Goal: Information Seeking & Learning: Check status

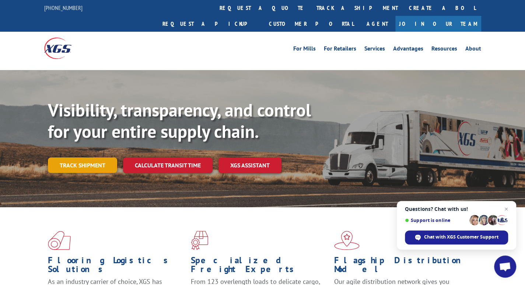
click at [88, 157] on link "Track shipment" at bounding box center [82, 164] width 69 height 15
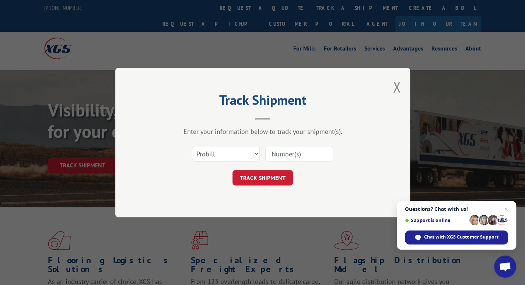
click at [276, 150] on input at bounding box center [299, 153] width 68 height 15
type input "17611410"
click button "TRACK SHIPMENT" at bounding box center [263, 177] width 60 height 15
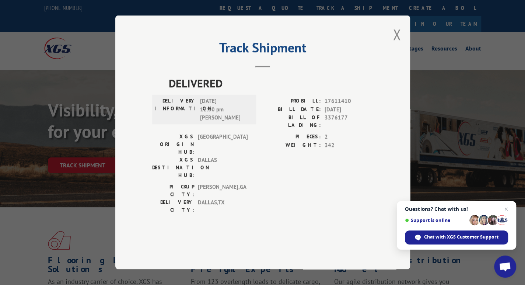
click at [393, 59] on div "Track Shipment DELIVERED DELIVERY INFORMATION: [DATE] 12:30 pm [PERSON_NAME]: 1…" at bounding box center [262, 142] width 295 height 254
click at [399, 44] on button "Close modal" at bounding box center [397, 35] width 8 height 20
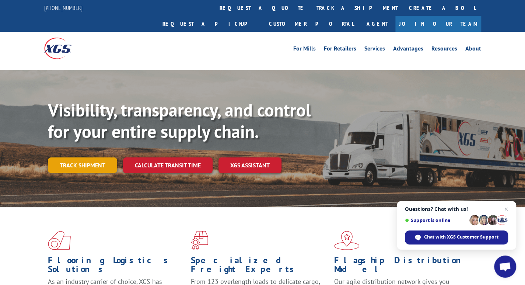
click at [83, 157] on link "Track shipment" at bounding box center [82, 164] width 69 height 15
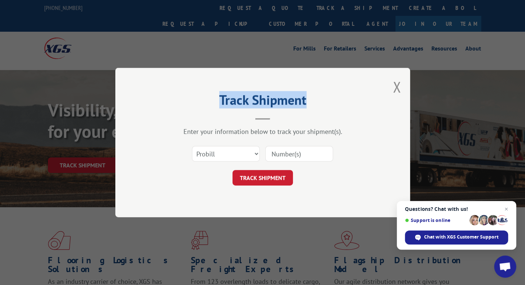
click at [282, 153] on input at bounding box center [299, 153] width 68 height 15
type input "13772348"
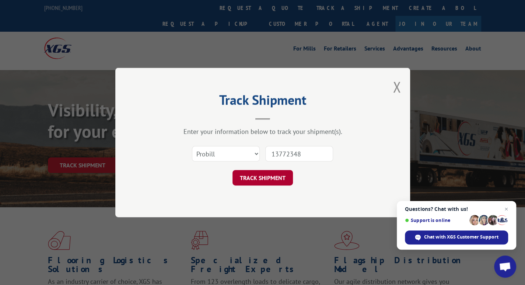
click at [264, 180] on button "TRACK SHIPMENT" at bounding box center [263, 177] width 60 height 15
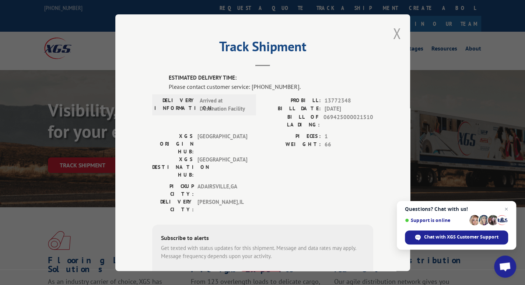
click at [393, 38] on button "Close modal" at bounding box center [397, 34] width 8 height 20
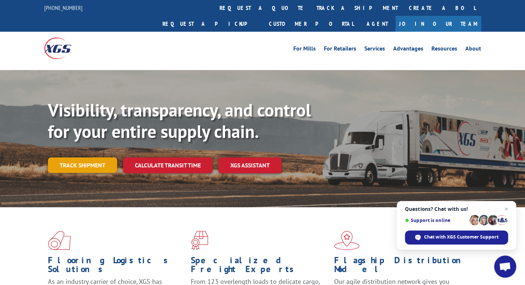
click at [94, 157] on link "Track shipment" at bounding box center [82, 164] width 69 height 15
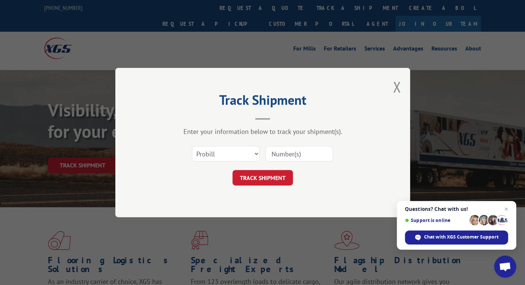
click at [291, 152] on input at bounding box center [299, 153] width 68 height 15
type input "11967205"
click button "TRACK SHIPMENT" at bounding box center [263, 177] width 60 height 15
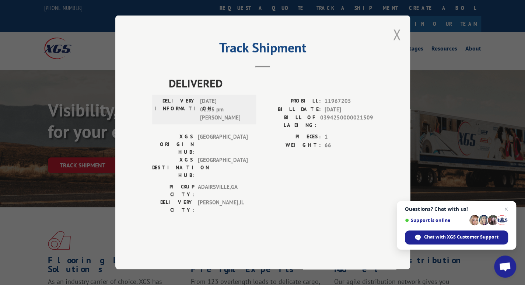
click at [398, 44] on button "Close modal" at bounding box center [397, 35] width 8 height 20
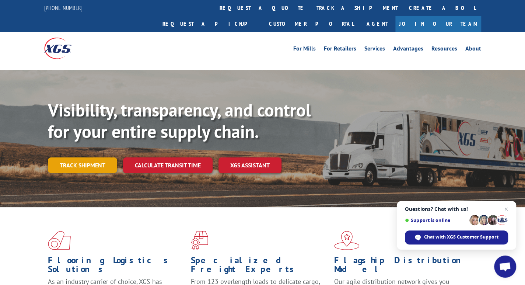
click at [75, 157] on link "Track shipment" at bounding box center [82, 164] width 69 height 15
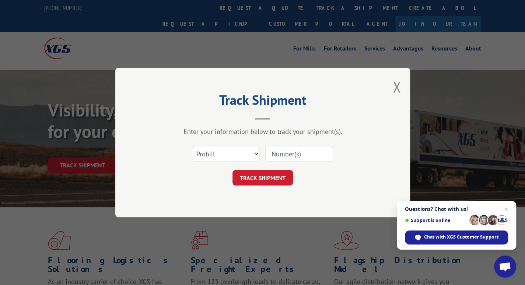
click at [288, 154] on input at bounding box center [299, 153] width 68 height 15
type input "17603648"
click button "TRACK SHIPMENT" at bounding box center [263, 177] width 60 height 15
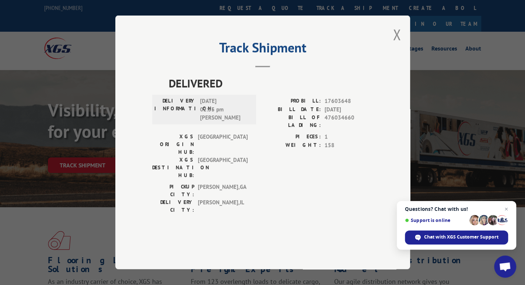
click at [397, 44] on button "Close modal" at bounding box center [397, 35] width 8 height 20
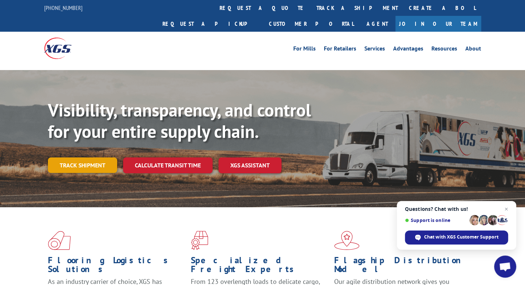
click at [76, 157] on link "Track shipment" at bounding box center [82, 164] width 69 height 15
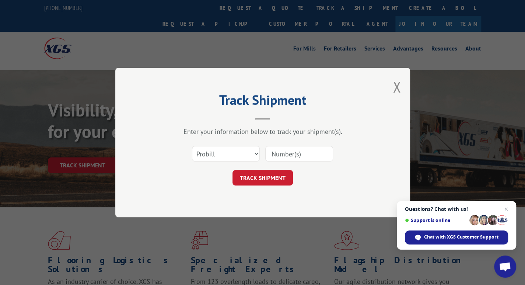
click at [285, 155] on input at bounding box center [299, 153] width 68 height 15
type input "17596132"
click at [262, 175] on button "TRACK SHIPMENT" at bounding box center [263, 177] width 60 height 15
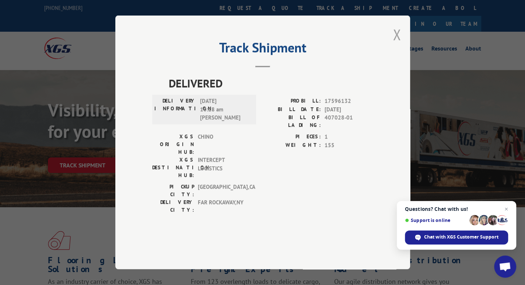
click at [399, 44] on button "Close modal" at bounding box center [397, 35] width 8 height 20
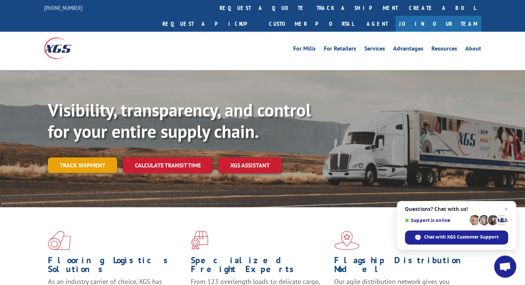
click at [82, 157] on link "Track shipment" at bounding box center [82, 164] width 69 height 15
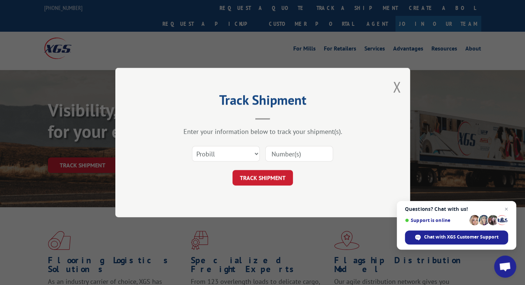
click at [276, 155] on input at bounding box center [299, 153] width 68 height 15
type input "17603241"
click button "TRACK SHIPMENT" at bounding box center [263, 177] width 60 height 15
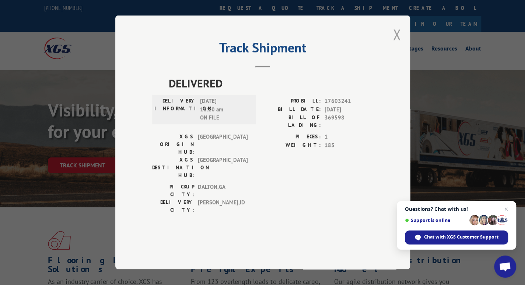
click at [396, 44] on button "Close modal" at bounding box center [397, 35] width 8 height 20
